Goal: Book appointment/travel/reservation

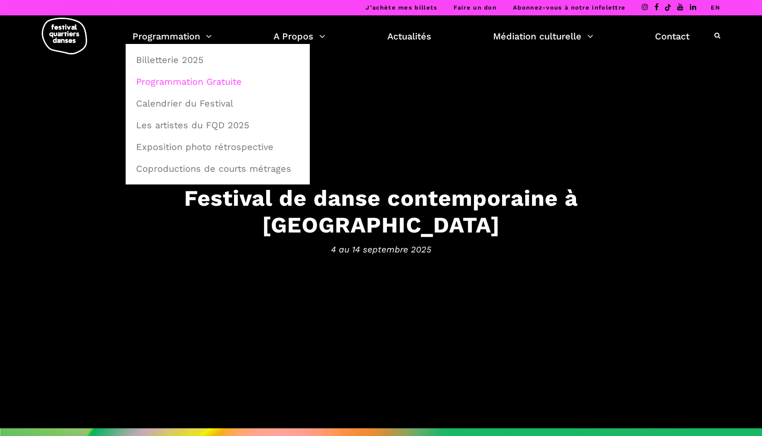
click at [176, 82] on link "Programmation Gratuite" at bounding box center [218, 81] width 174 height 21
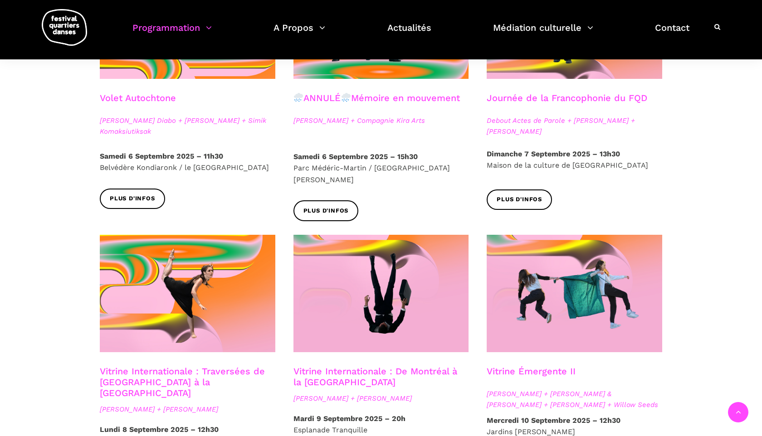
scroll to position [543, 0]
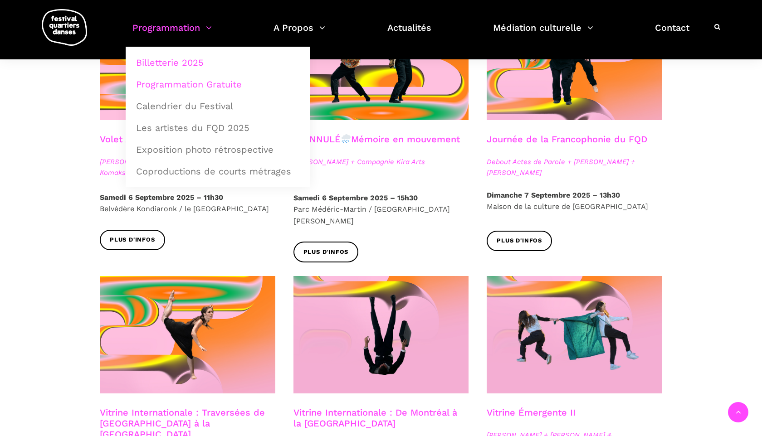
click at [197, 61] on link "Billetterie 2025" at bounding box center [218, 62] width 174 height 21
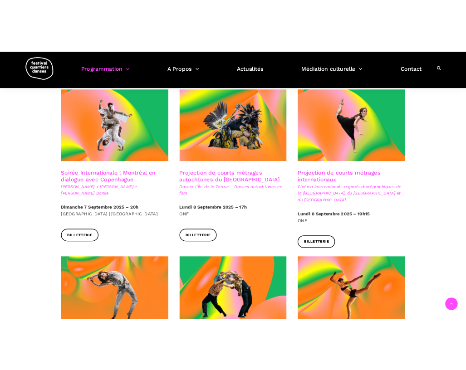
scroll to position [499, 0]
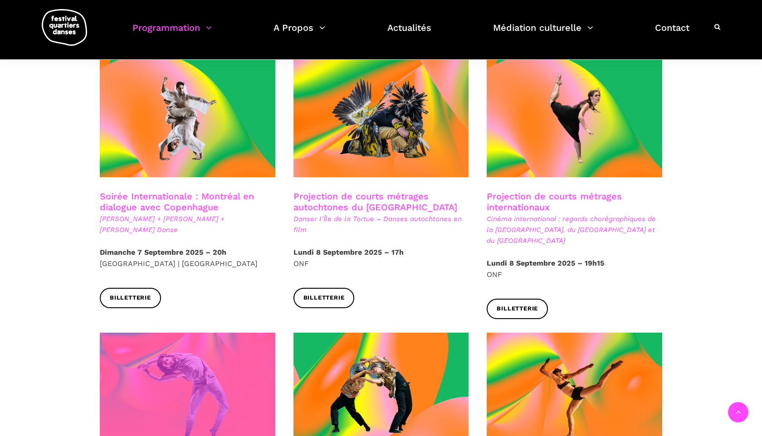
click at [221, 347] on span at bounding box center [187, 391] width 175 height 117
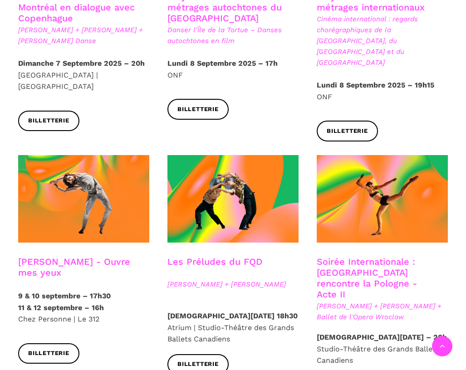
scroll to position [649, 0]
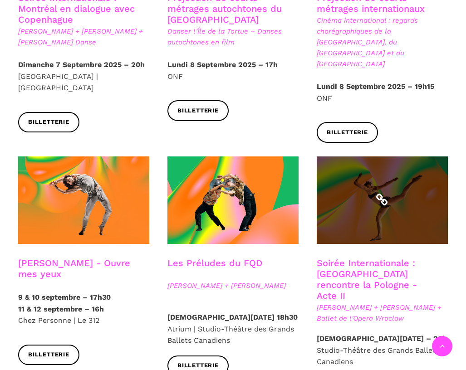
click at [360, 193] on span at bounding box center [381, 200] width 131 height 88
